Goal: Task Accomplishment & Management: Complete application form

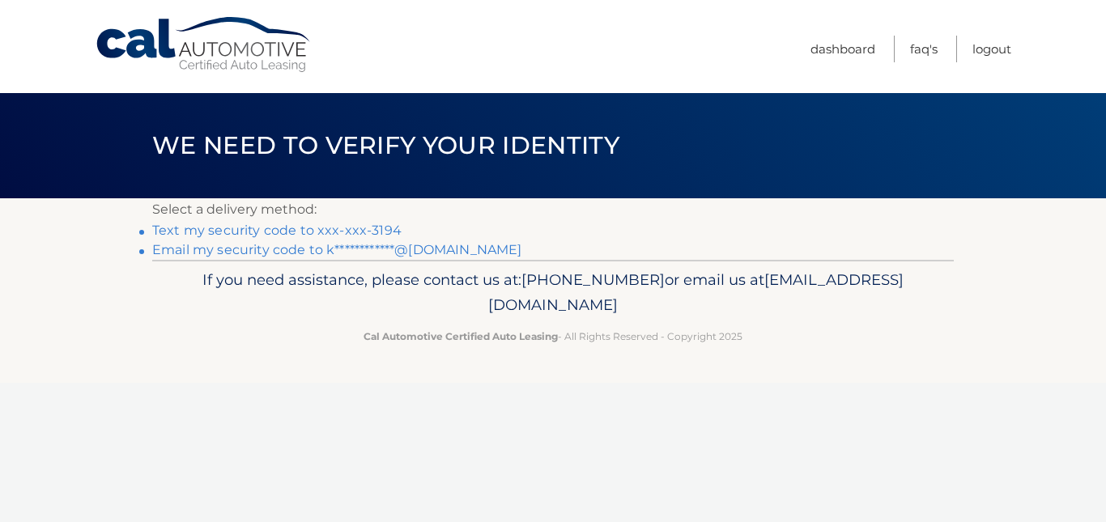
click at [279, 250] on link "**********" at bounding box center [336, 249] width 369 height 15
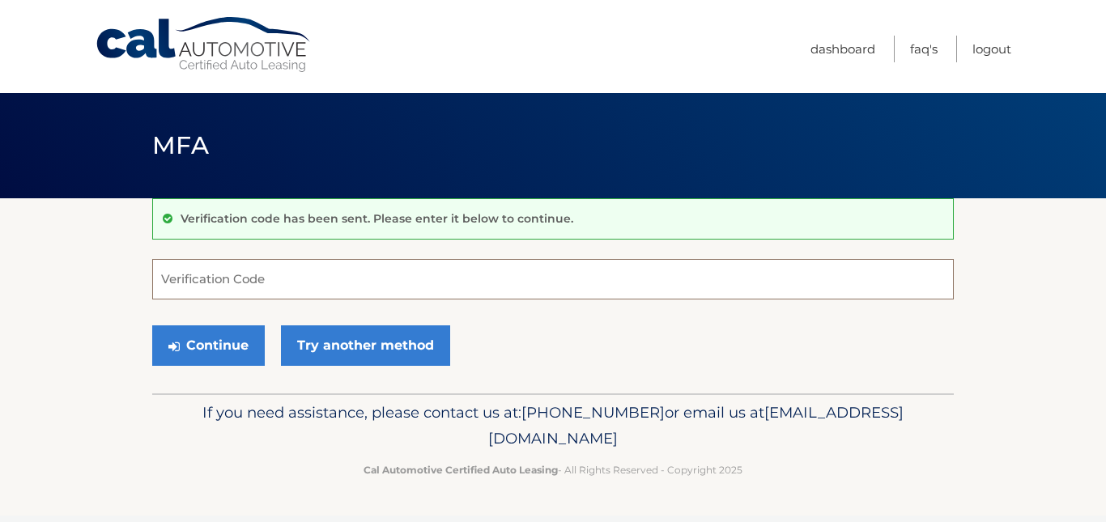
click at [189, 272] on input "Verification Code" at bounding box center [552, 279] width 801 height 40
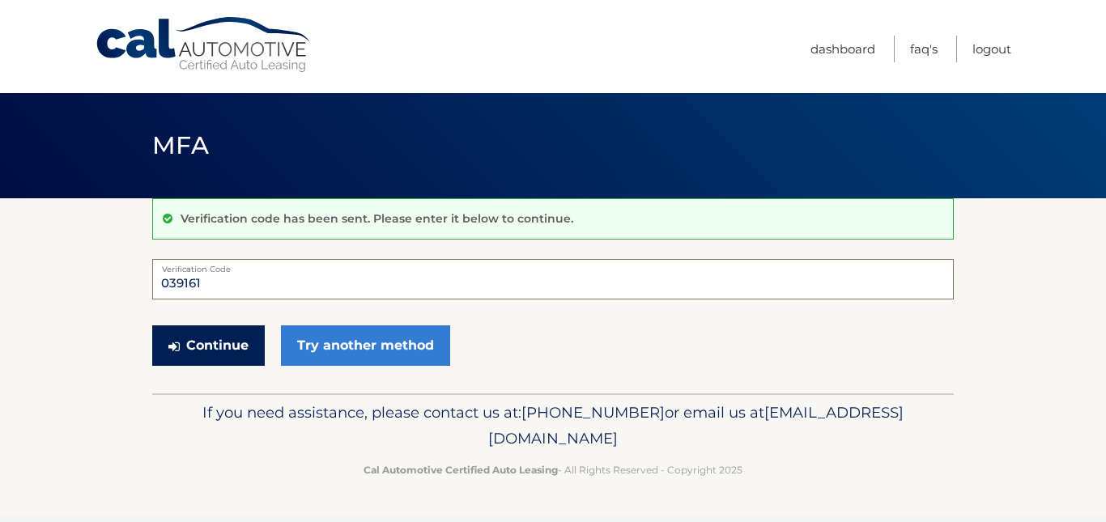
type input "039161"
click at [211, 353] on button "Continue" at bounding box center [208, 345] width 113 height 40
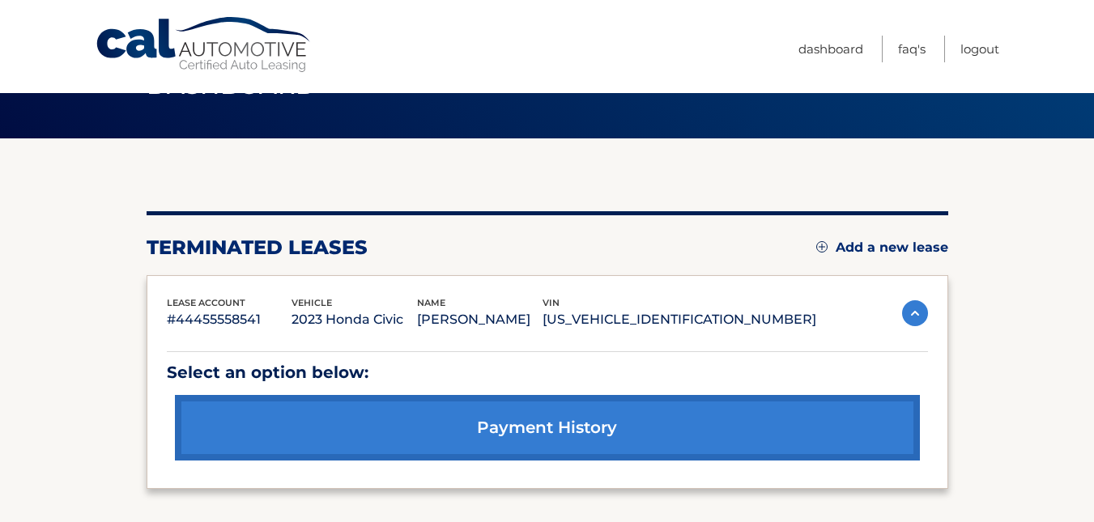
scroll to position [59, 0]
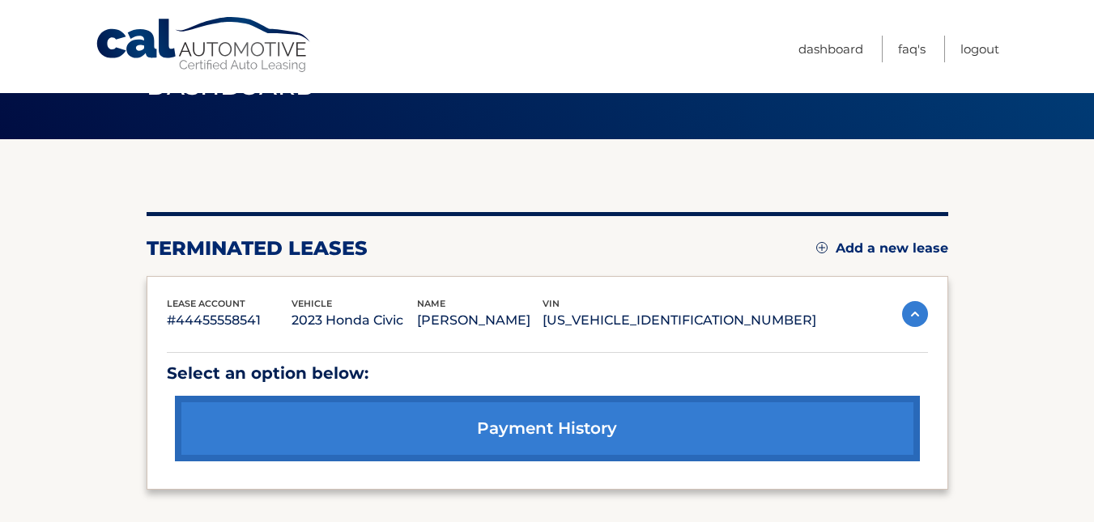
click at [862, 244] on link "Add a new lease" at bounding box center [882, 248] width 132 height 16
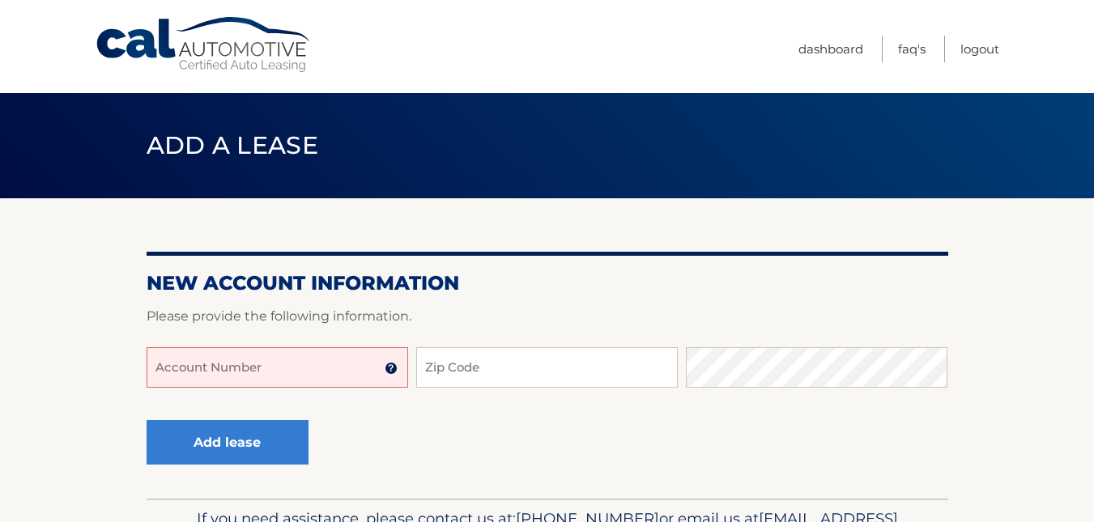
click at [241, 384] on input "Account Number" at bounding box center [277, 367] width 261 height 40
click at [283, 368] on input "Account Number" at bounding box center [277, 367] width 261 height 40
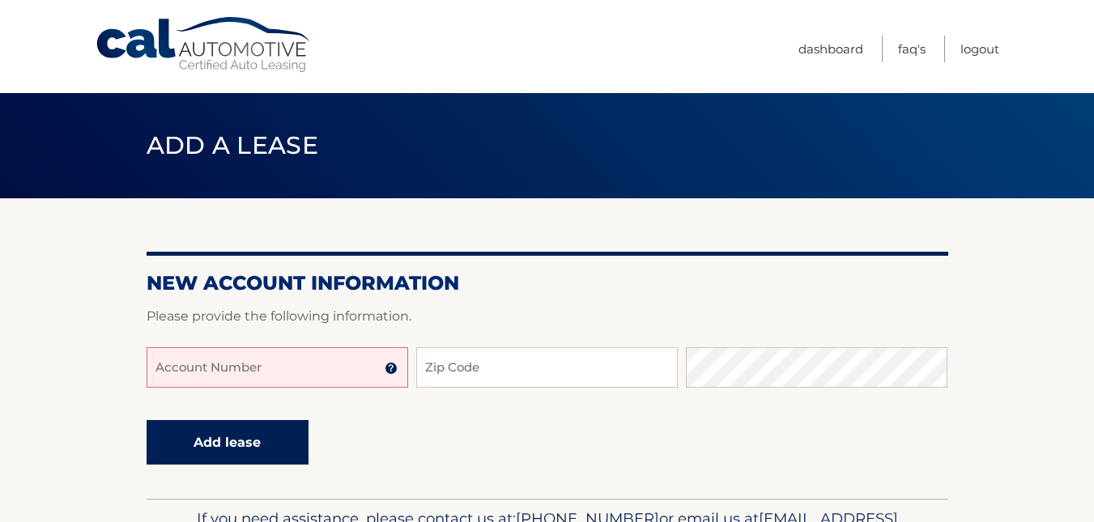
click at [278, 439] on button "Add lease" at bounding box center [228, 442] width 162 height 45
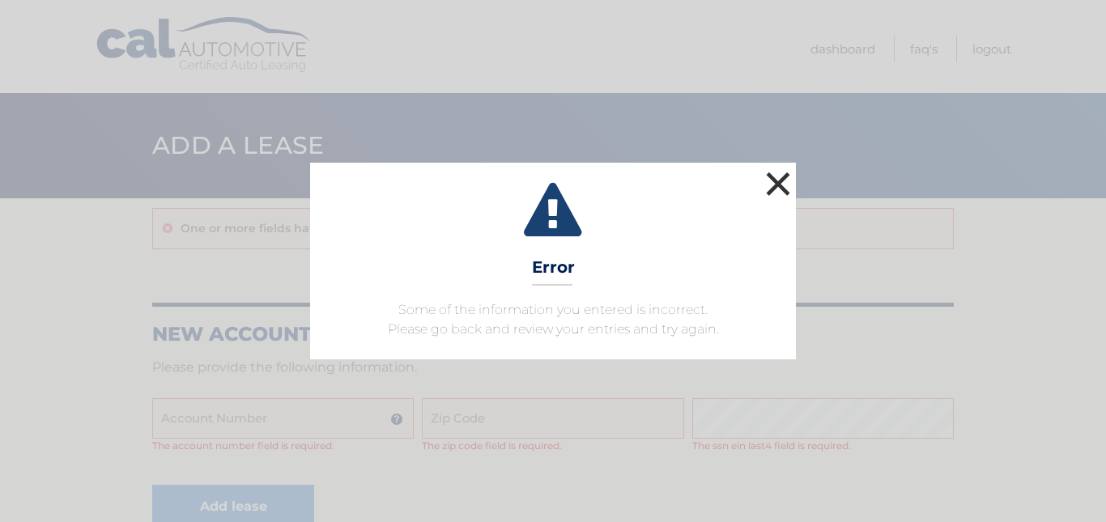
click at [766, 189] on button "×" at bounding box center [778, 184] width 32 height 32
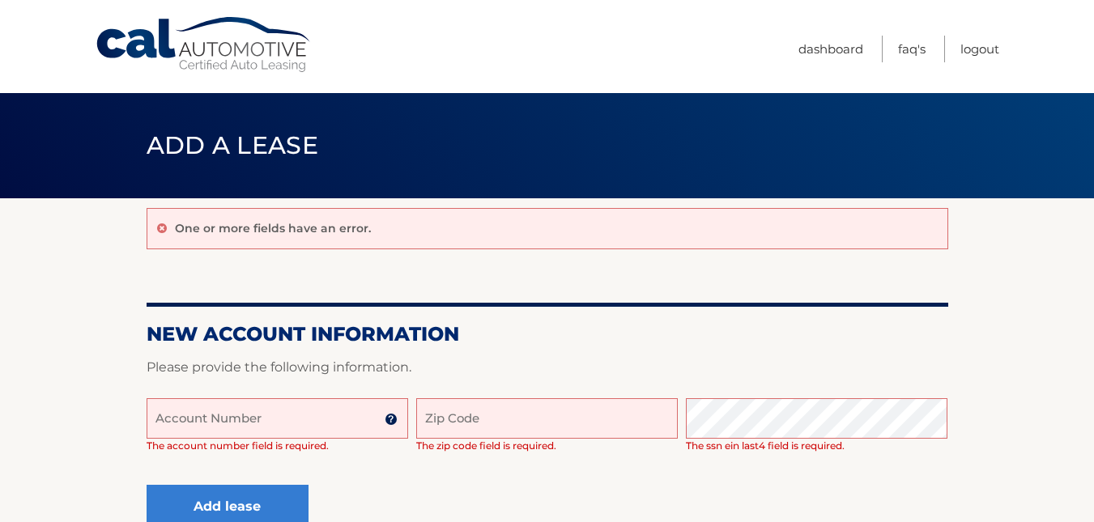
click at [391, 419] on img at bounding box center [391, 419] width 13 height 13
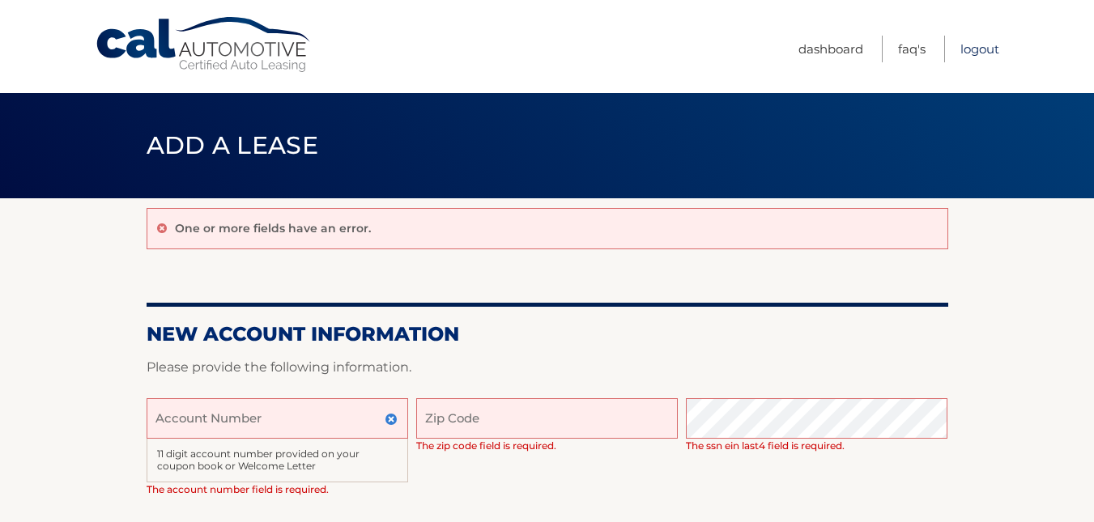
click at [976, 52] on link "Logout" at bounding box center [979, 49] width 39 height 27
